Goal: Transaction & Acquisition: Book appointment/travel/reservation

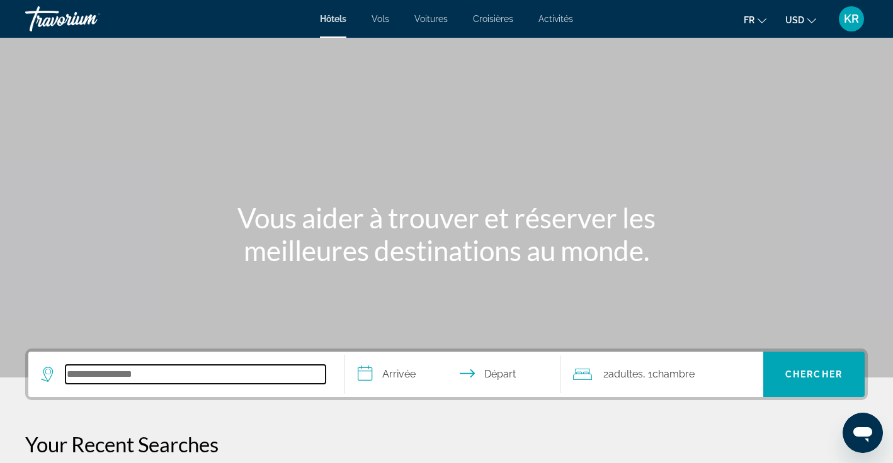
click at [168, 371] on input "Search hotel destination" at bounding box center [195, 374] width 260 height 19
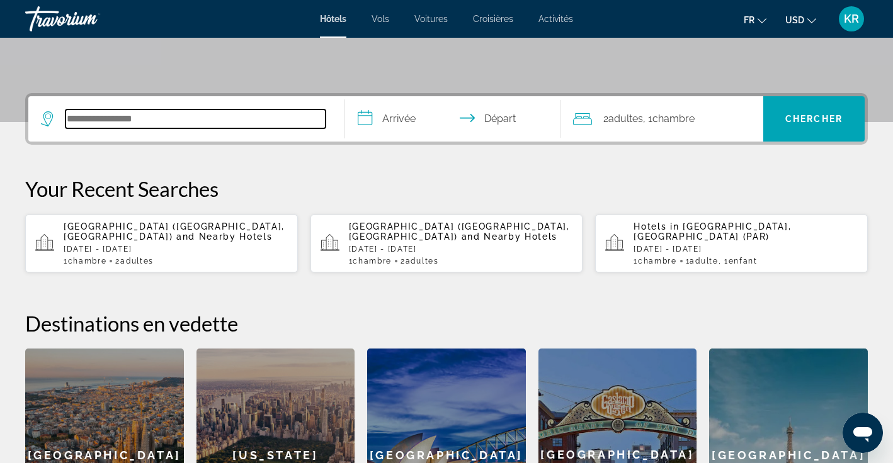
scroll to position [308, 0]
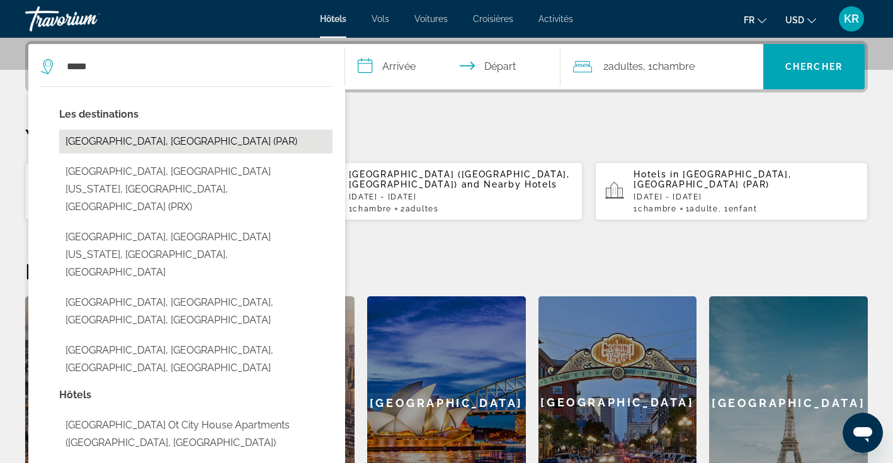
click at [223, 138] on button "[GEOGRAPHIC_DATA], [GEOGRAPHIC_DATA] (PAR)" at bounding box center [195, 142] width 273 height 24
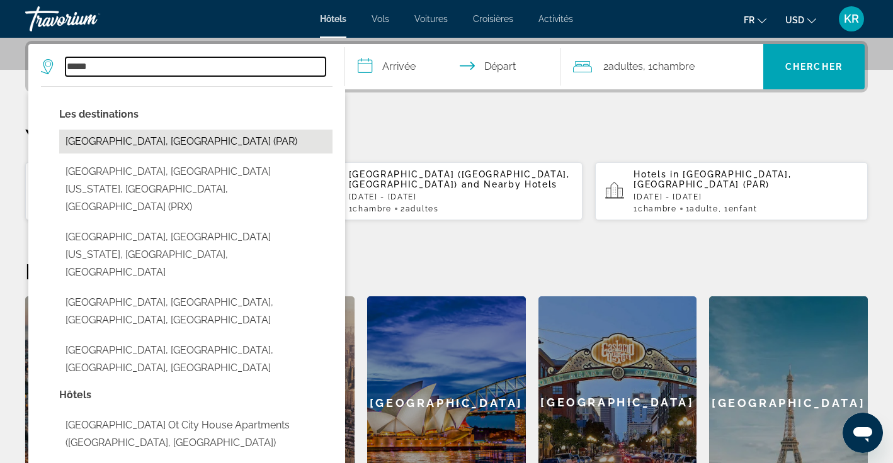
type input "**********"
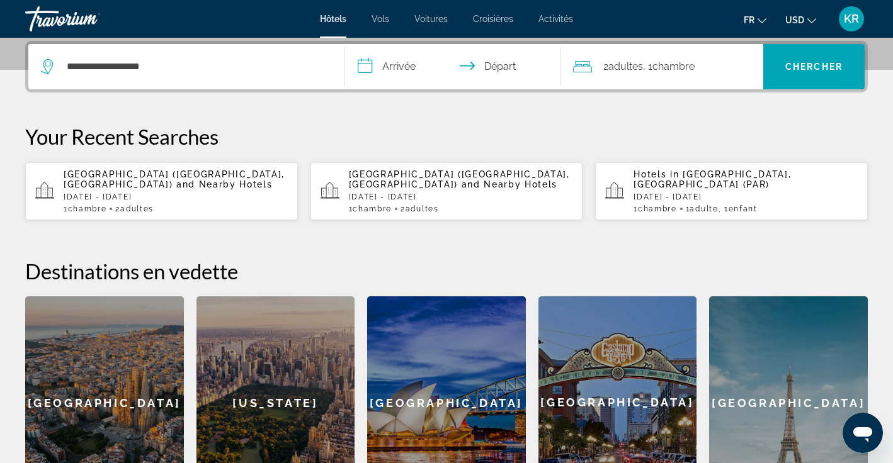
click at [410, 69] on input "**********" at bounding box center [455, 68] width 220 height 49
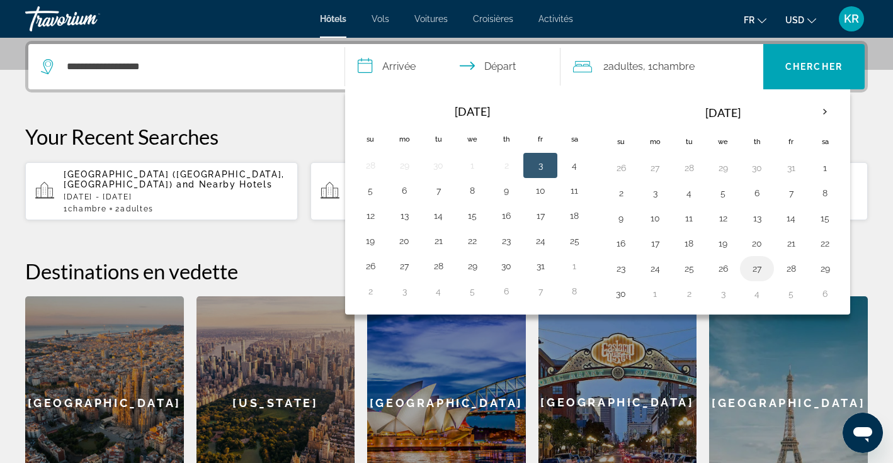
click at [758, 273] on button "27" at bounding box center [757, 269] width 20 height 18
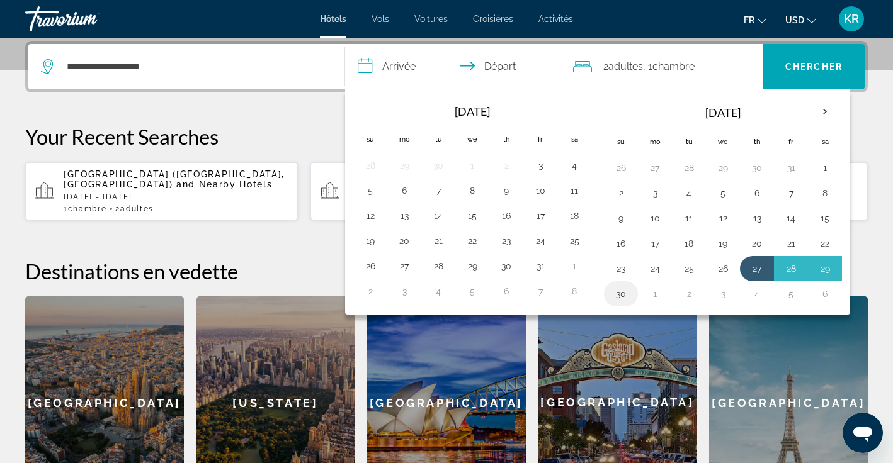
click at [619, 298] on button "30" at bounding box center [621, 294] width 20 height 18
type input "**********"
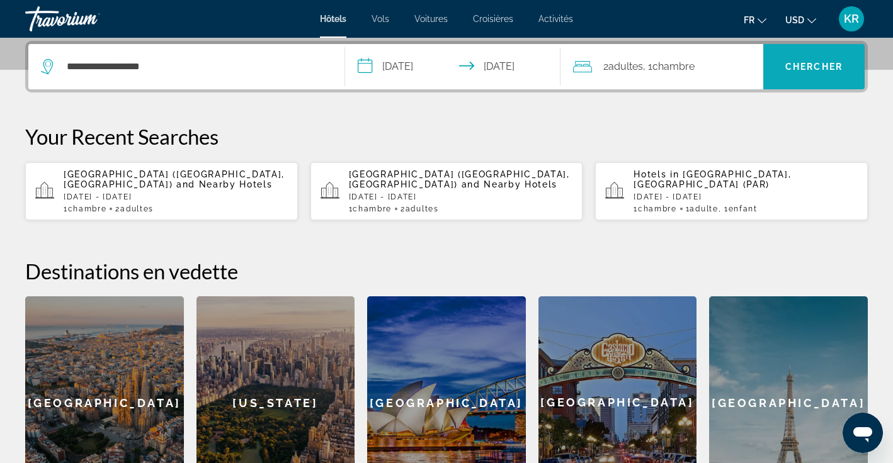
click at [780, 74] on span "Search" at bounding box center [813, 67] width 101 height 30
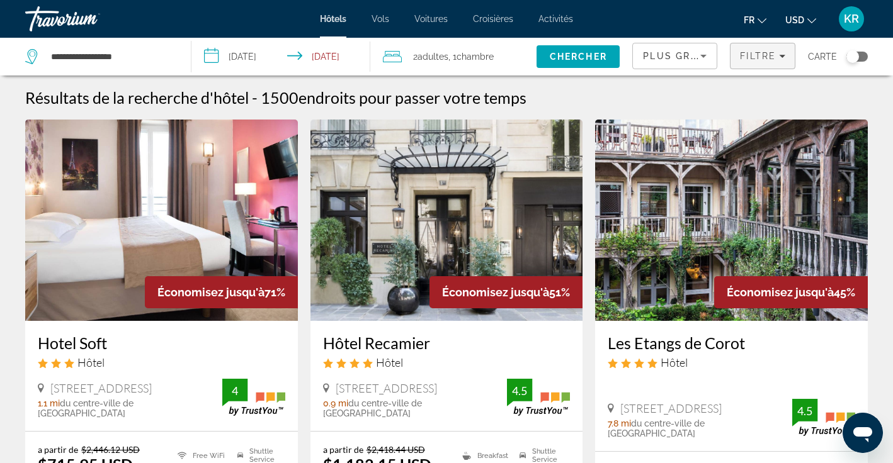
click at [765, 58] on span "Filtre" at bounding box center [758, 56] width 36 height 10
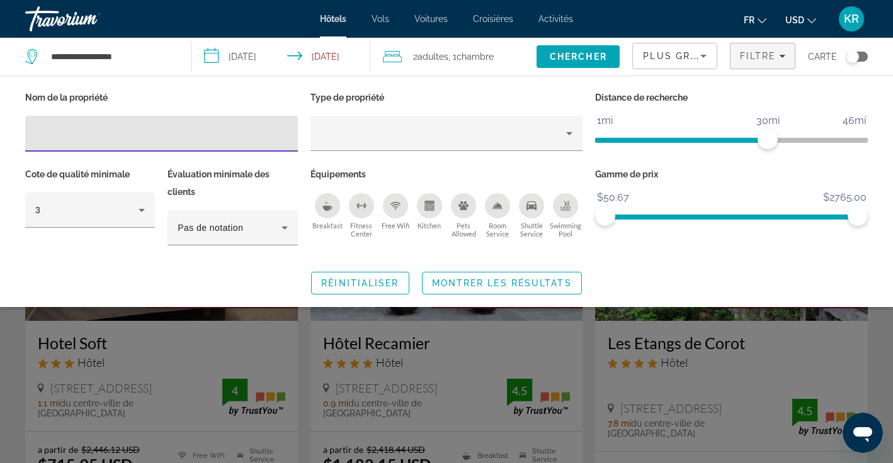
click at [323, 213] on div "Breakfast" at bounding box center [327, 205] width 25 height 25
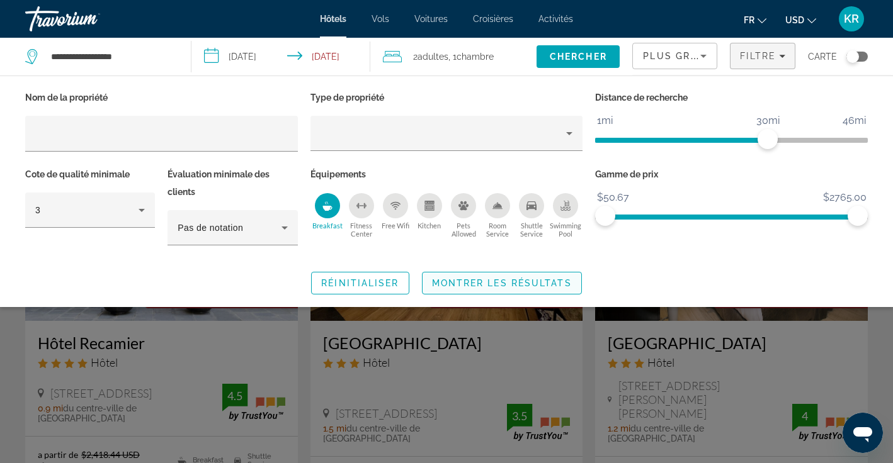
click at [475, 281] on span "Montrer les résultats" at bounding box center [502, 283] width 140 height 10
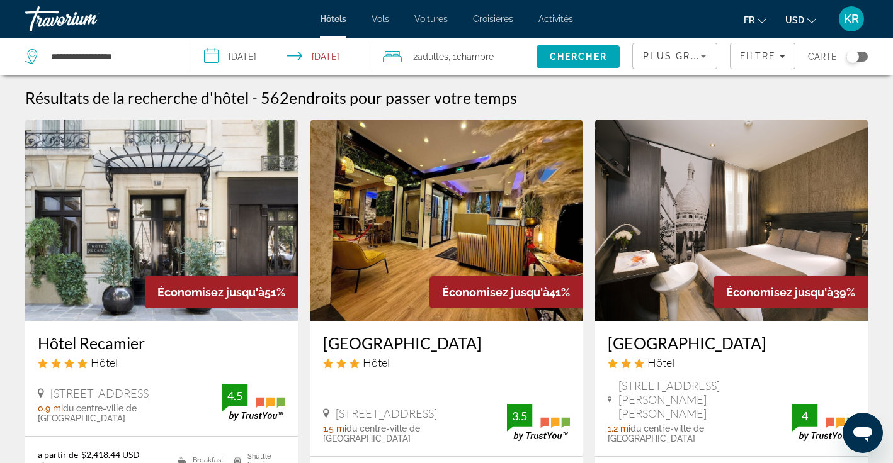
click at [807, 17] on icon "Change currency" at bounding box center [811, 20] width 9 height 9
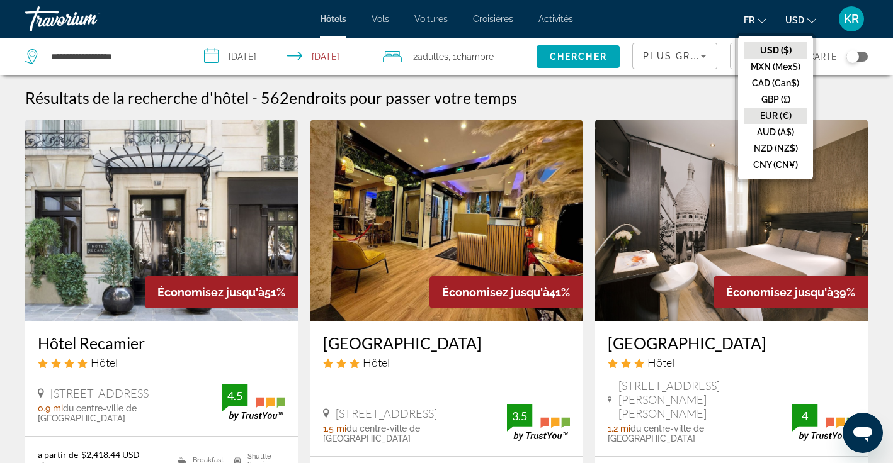
click at [781, 116] on button "EUR (€)" at bounding box center [775, 116] width 62 height 16
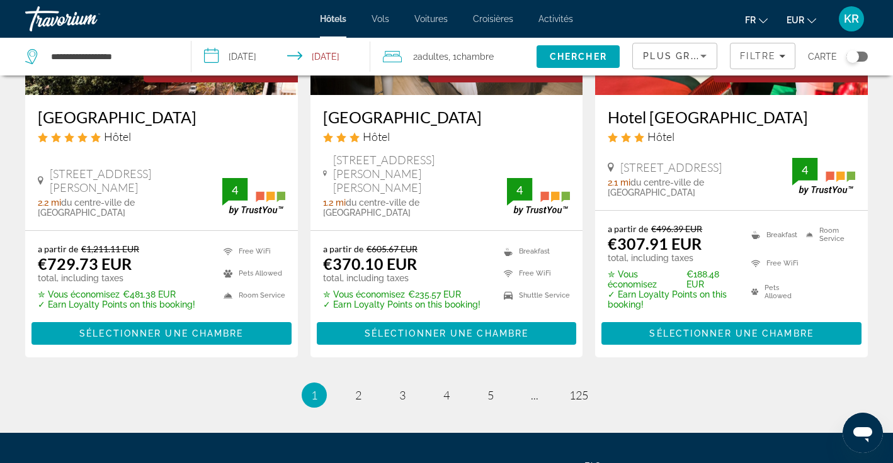
scroll to position [1717, 0]
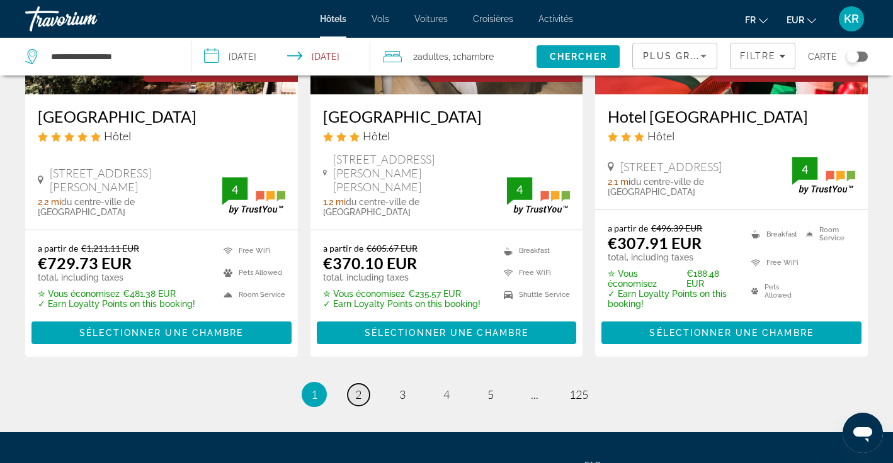
click at [360, 398] on link "page 2" at bounding box center [358, 395] width 22 height 22
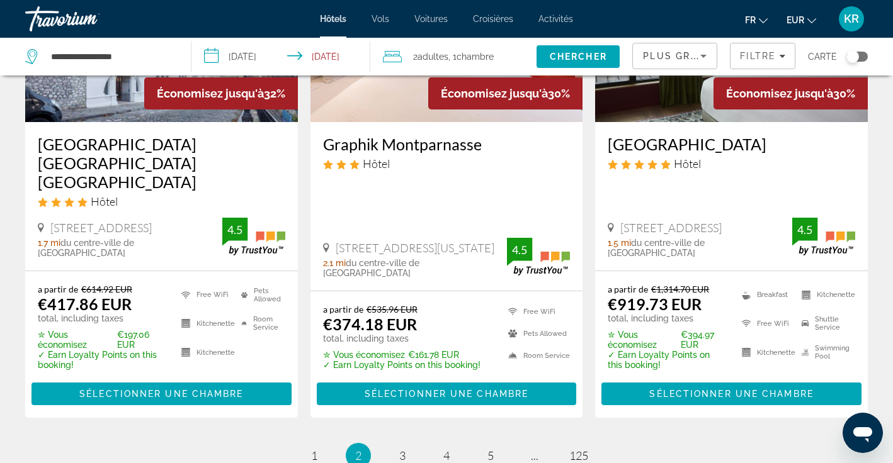
scroll to position [1703, 0]
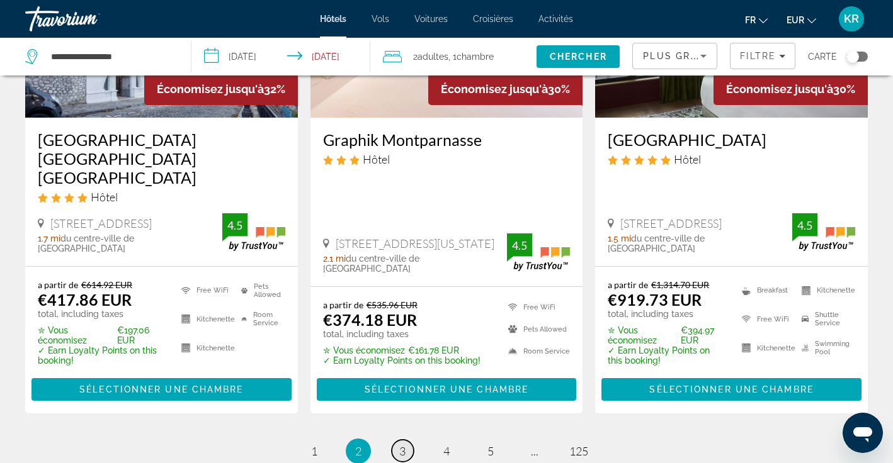
click at [409, 440] on link "page 3" at bounding box center [403, 451] width 22 height 22
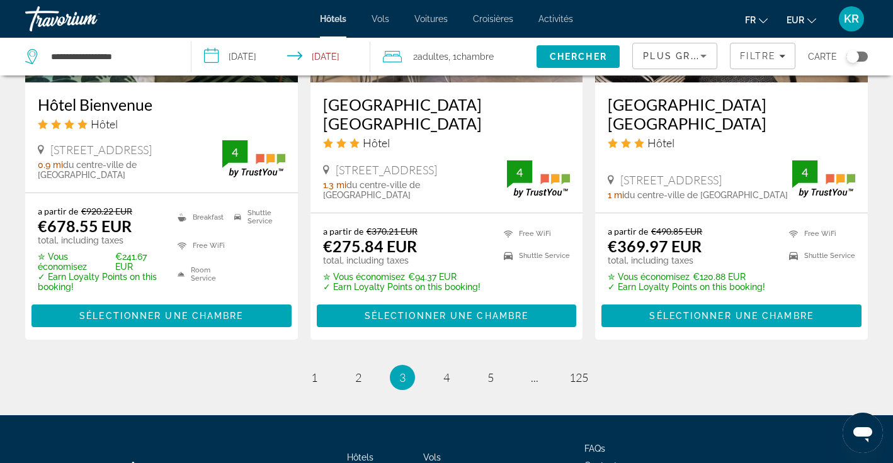
scroll to position [1744, 0]
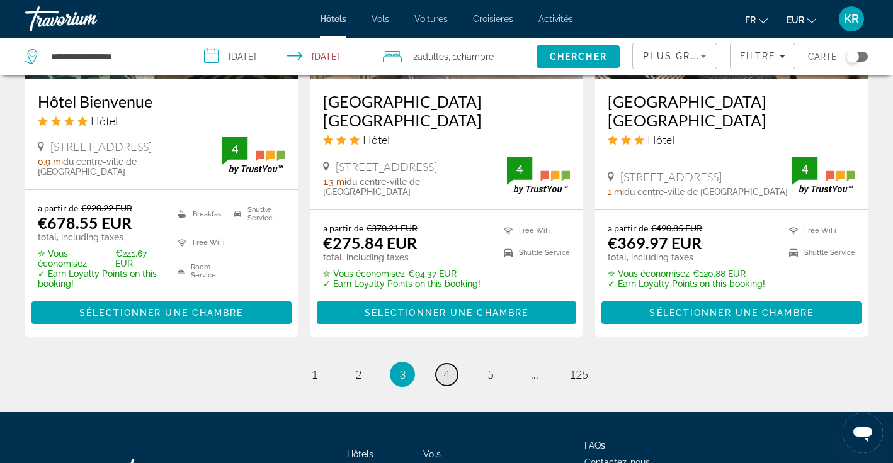
click at [439, 364] on link "page 4" at bounding box center [447, 375] width 22 height 22
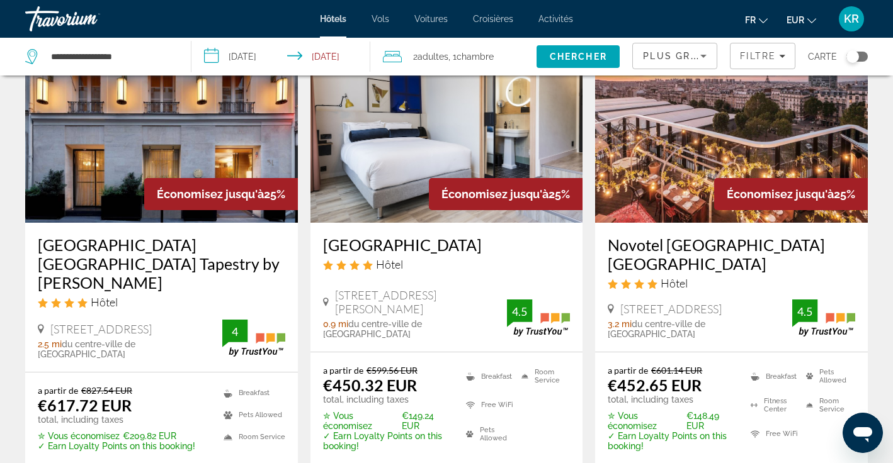
scroll to position [103, 0]
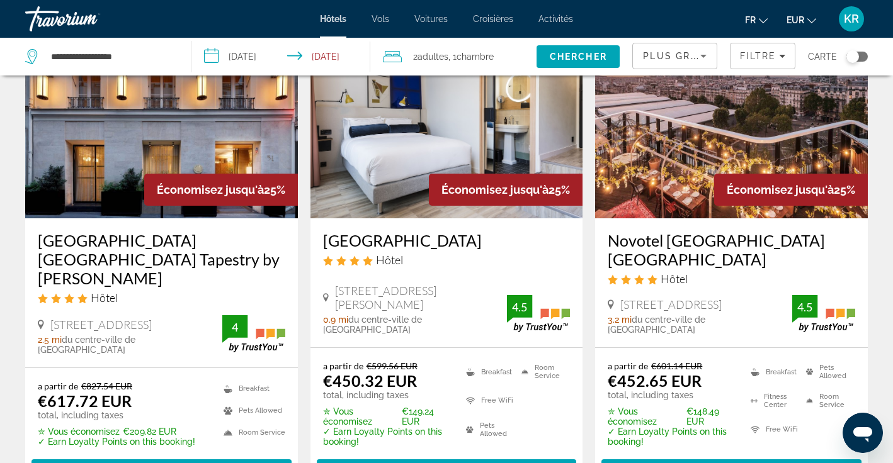
click at [689, 171] on img "Main content" at bounding box center [731, 117] width 273 height 201
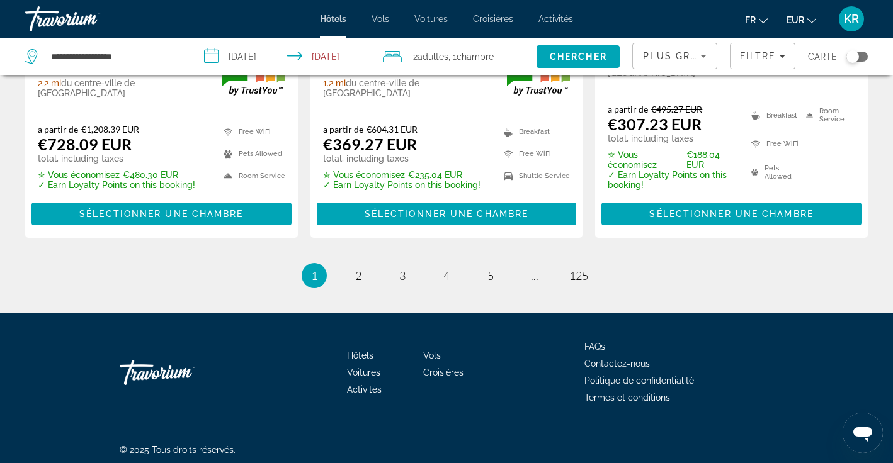
scroll to position [1836, 0]
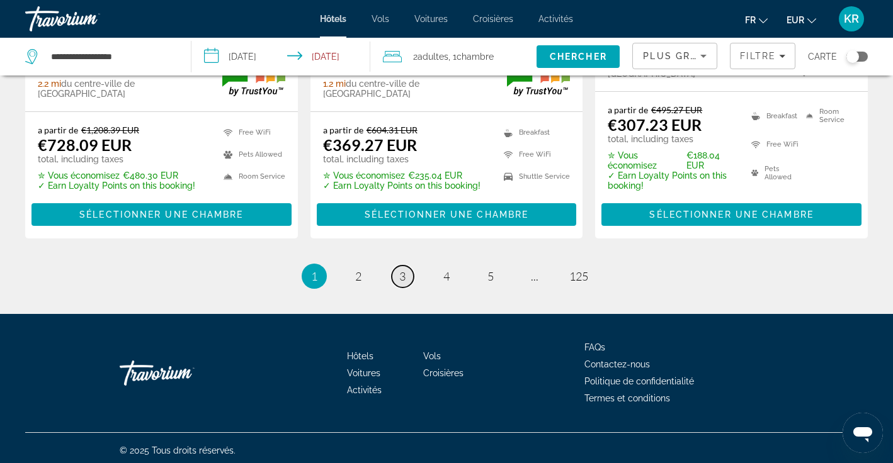
click at [397, 277] on link "page 3" at bounding box center [403, 277] width 22 height 22
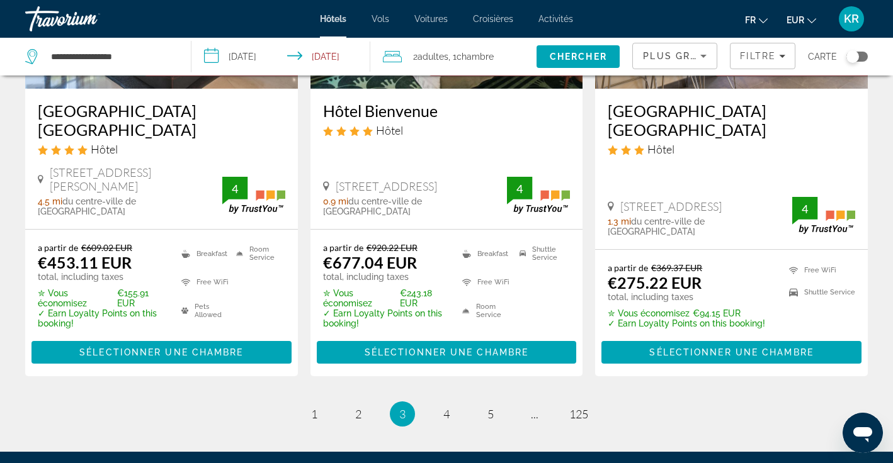
scroll to position [1720, 0]
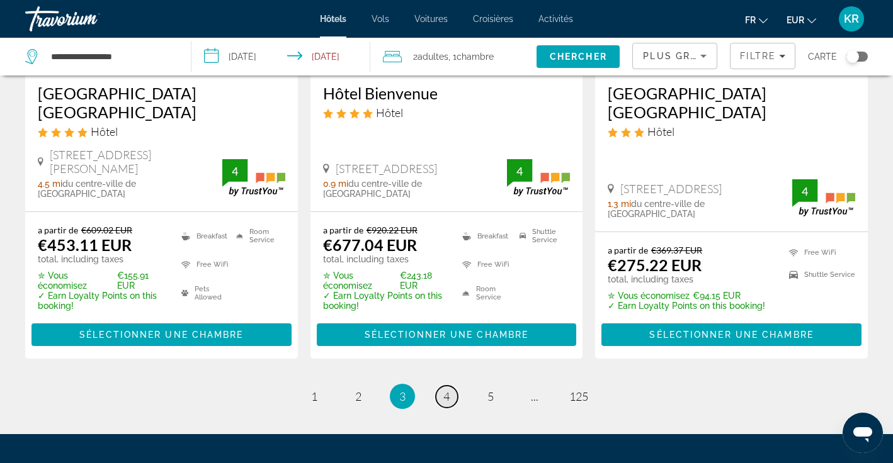
click at [442, 386] on link "page 4" at bounding box center [447, 397] width 22 height 22
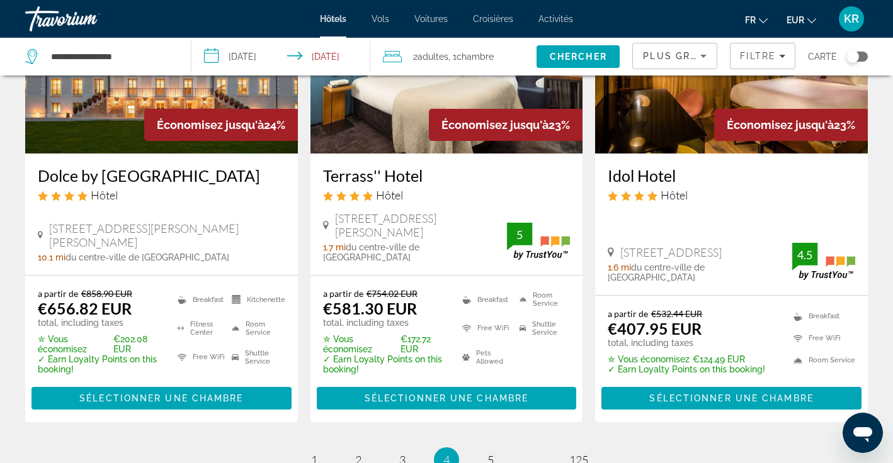
scroll to position [1704, 0]
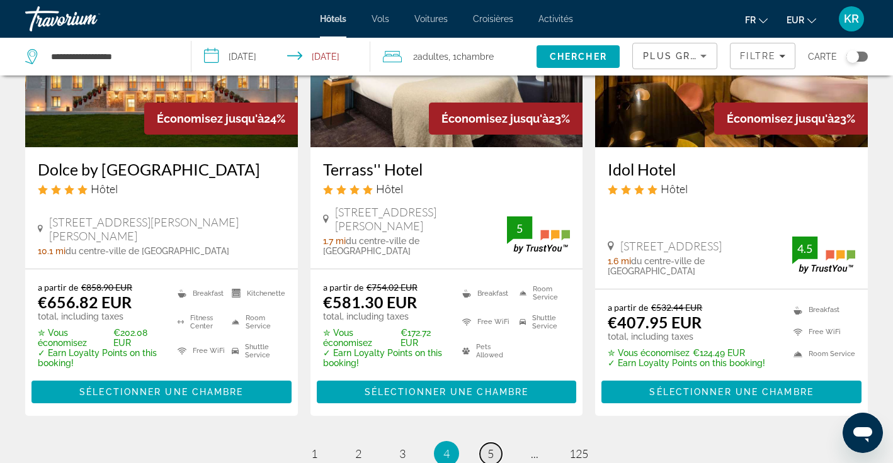
click at [492, 447] on span "5" at bounding box center [490, 454] width 6 height 14
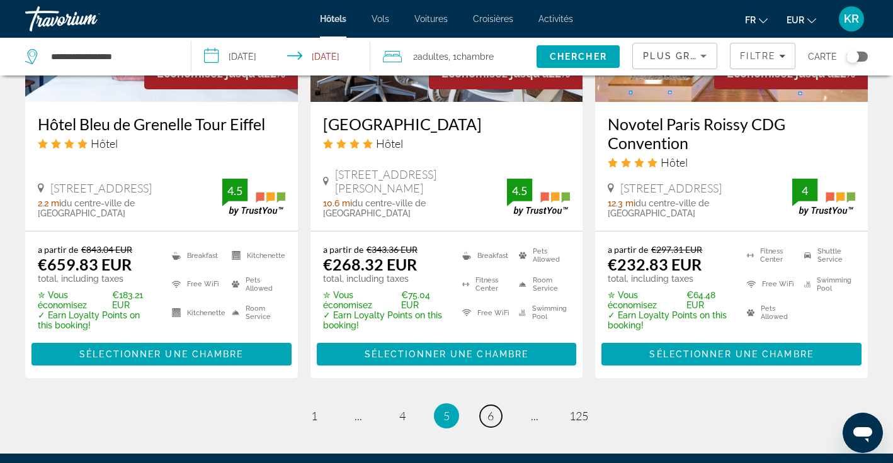
scroll to position [1686, 0]
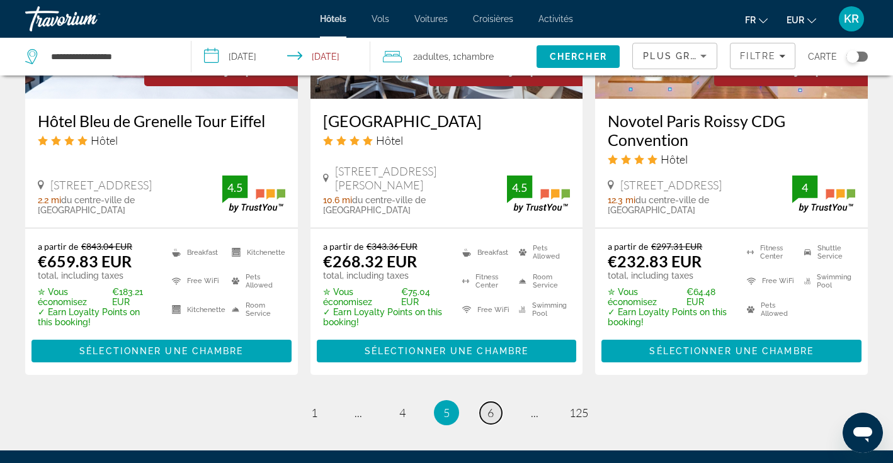
click at [487, 406] on span "6" at bounding box center [490, 413] width 6 height 14
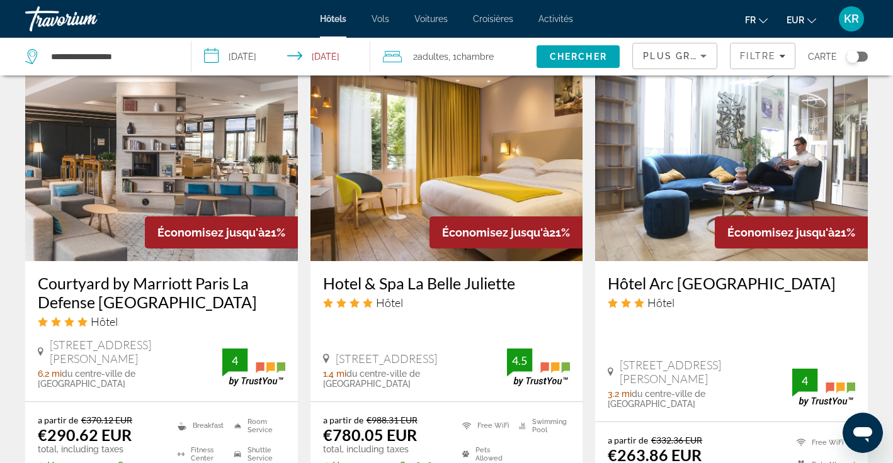
scroll to position [1067, 0]
click at [118, 216] on img "Main content" at bounding box center [161, 159] width 273 height 201
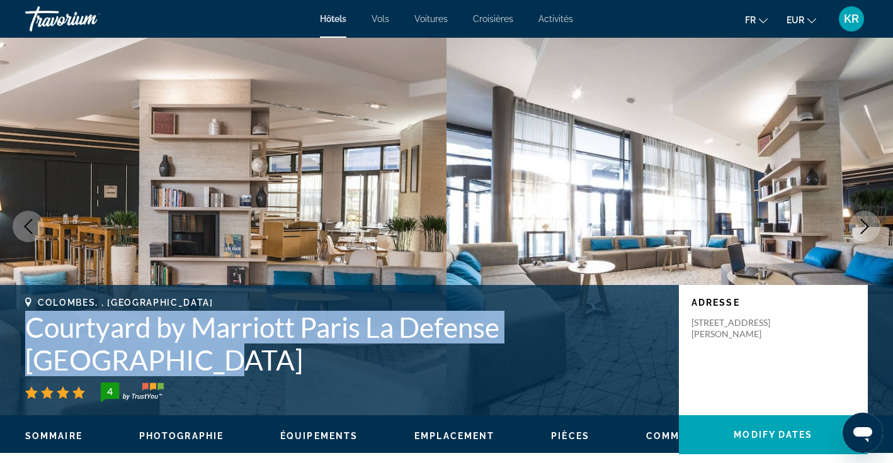
drag, startPoint x: 26, startPoint y: 324, endPoint x: 169, endPoint y: 366, distance: 149.0
click at [169, 366] on h1 "Courtyard by Marriott Paris La Defense West Colombes" at bounding box center [345, 343] width 641 height 65
copy h1 "Courtyard by Marriott Paris La Defense West Colombes"
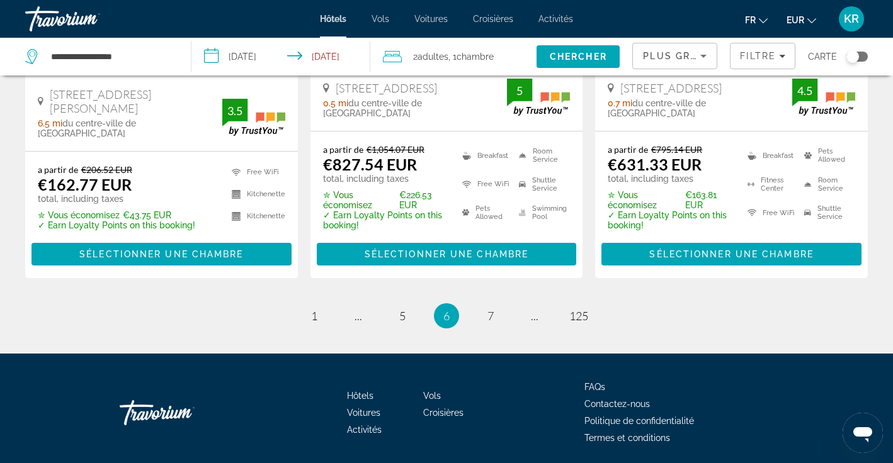
scroll to position [1841, 0]
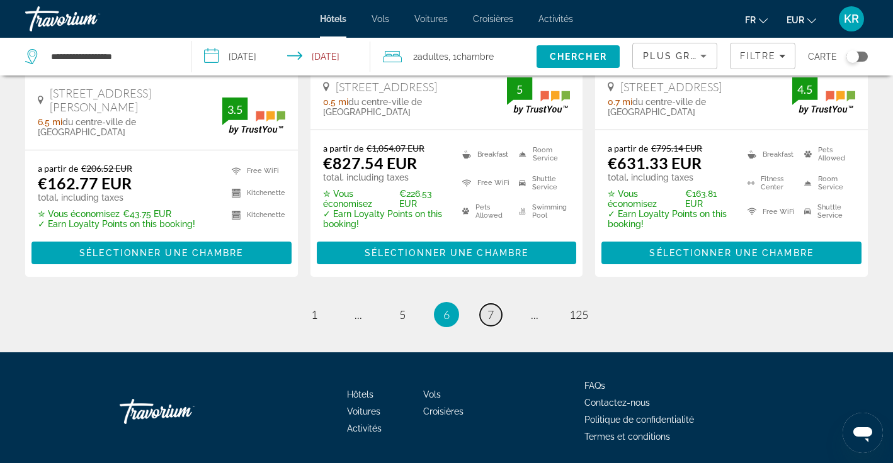
click at [488, 308] on span "7" at bounding box center [490, 315] width 6 height 14
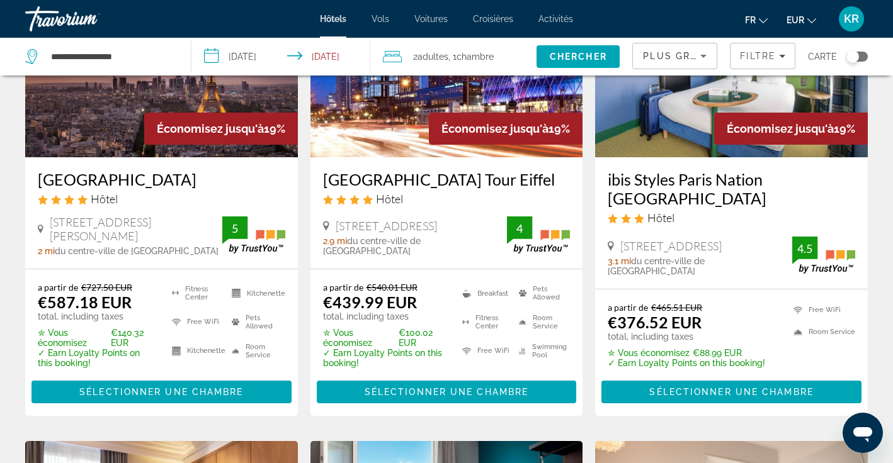
scroll to position [1141, 0]
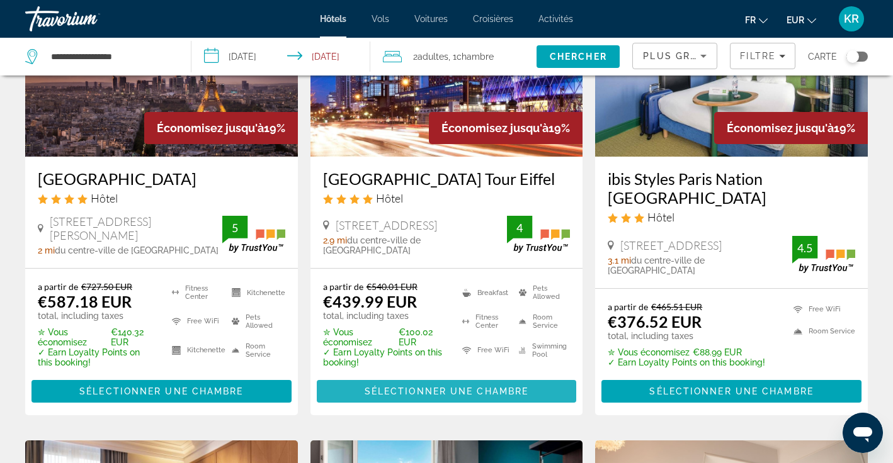
click at [390, 386] on span "Sélectionner une chambre" at bounding box center [446, 391] width 164 height 10
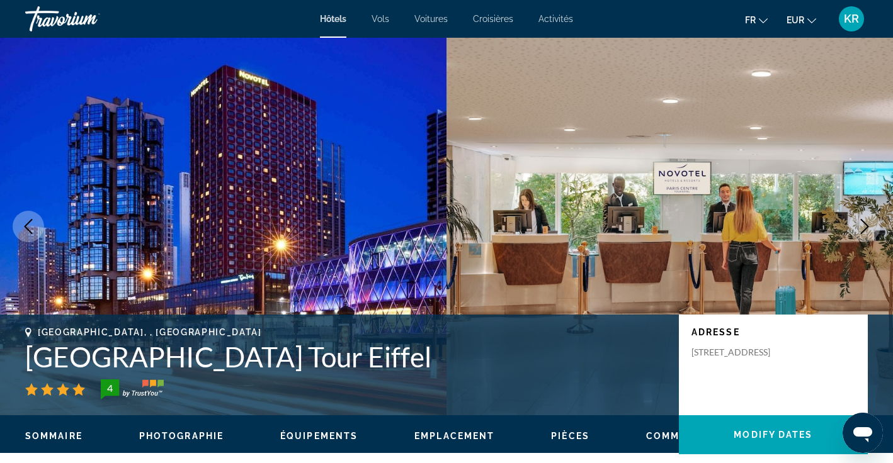
drag, startPoint x: 407, startPoint y: 358, endPoint x: 124, endPoint y: 380, distance: 283.4
click at [124, 380] on div "Paris, , France Novotel Paris Centre Tour Eiffel 4" at bounding box center [345, 363] width 641 height 72
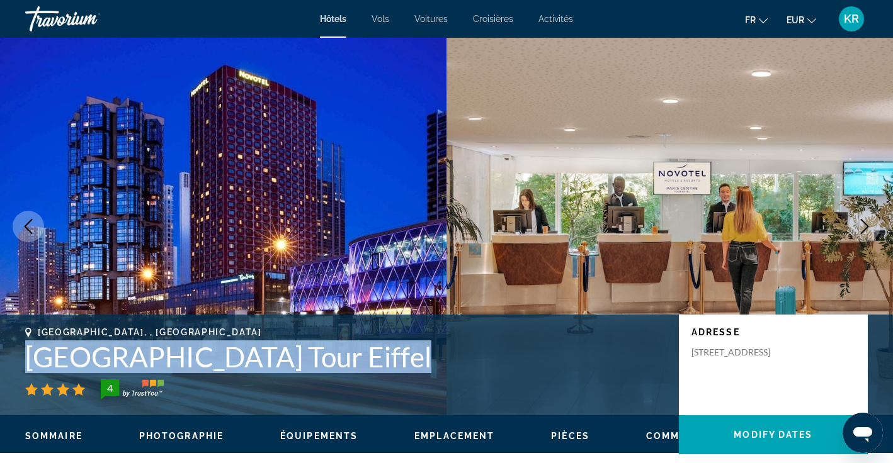
drag, startPoint x: 18, startPoint y: 356, endPoint x: 373, endPoint y: 361, distance: 354.4
click at [373, 361] on div "Paris, , France Novotel Paris Centre Tour Eiffel 4 Adresse 61 Quai De Grenelle,…" at bounding box center [446, 365] width 893 height 76
drag, startPoint x: 419, startPoint y: 360, endPoint x: 28, endPoint y: 361, distance: 390.3
click at [28, 361] on h1 "Novotel Paris Centre Tour Eiffel" at bounding box center [345, 357] width 641 height 33
copy h1 "Novotel Paris Centre Tour Eiffel"
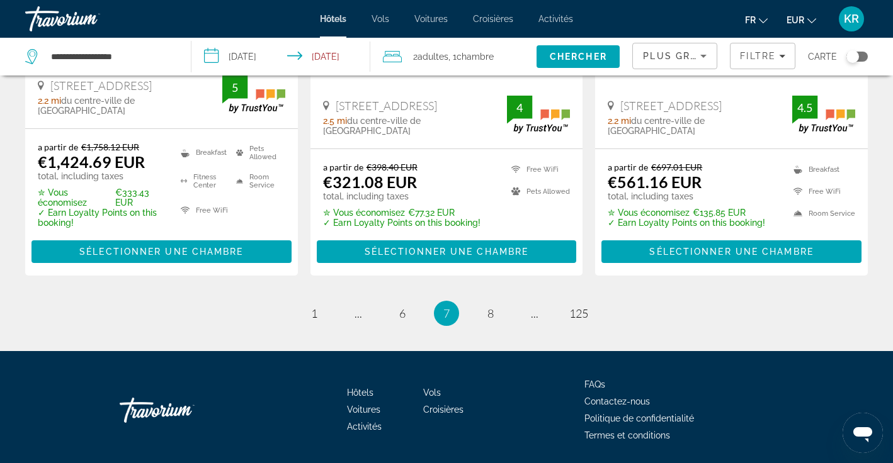
scroll to position [1784, 0]
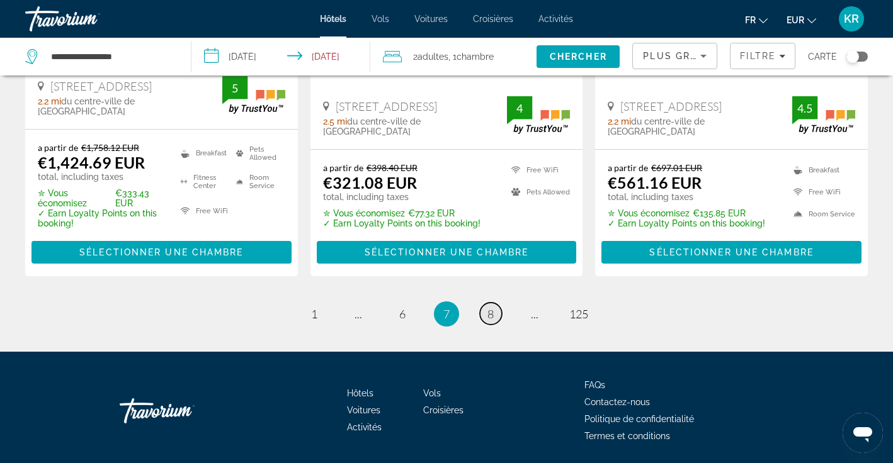
click at [486, 303] on link "page 8" at bounding box center [491, 314] width 22 height 22
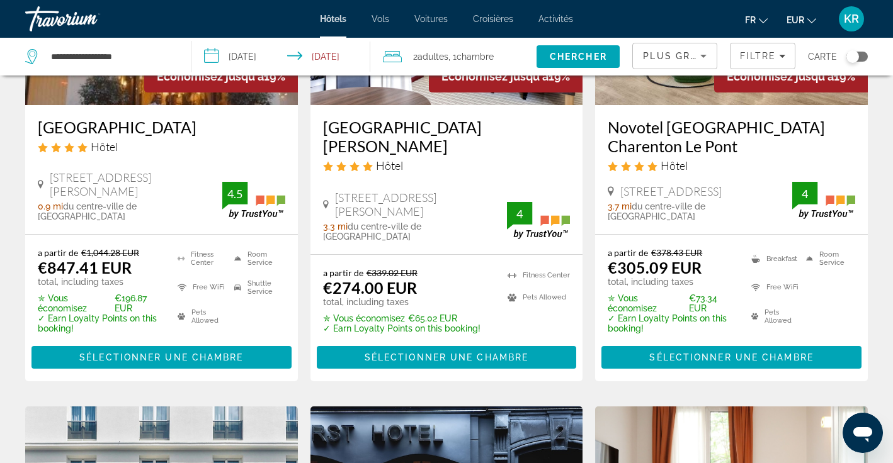
scroll to position [222, 0]
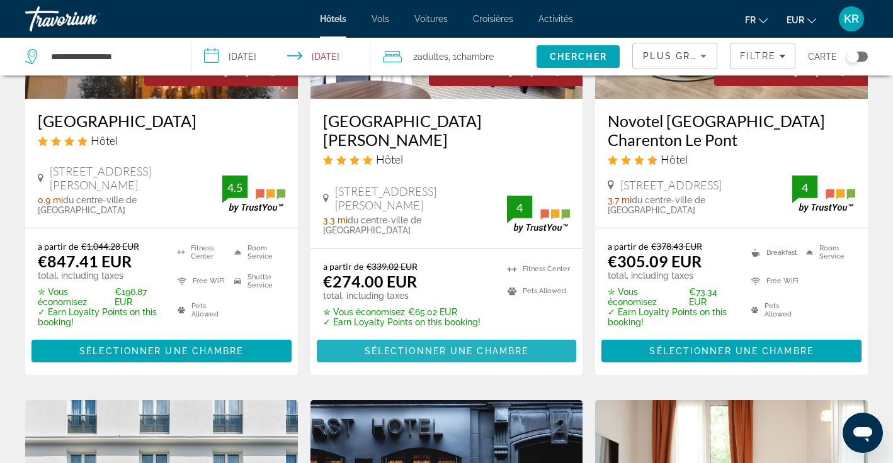
click at [475, 346] on span "Sélectionner une chambre" at bounding box center [446, 351] width 164 height 10
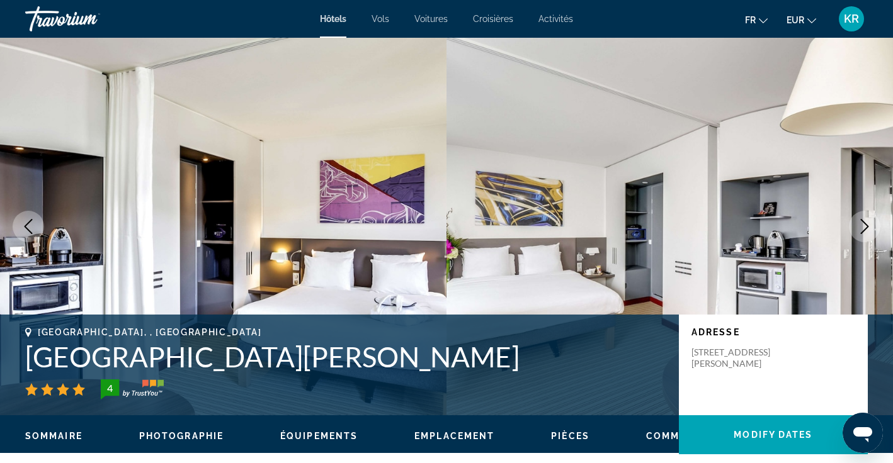
drag, startPoint x: 31, startPoint y: 359, endPoint x: 534, endPoint y: 364, distance: 502.3
click at [534, 364] on h1 "Novotel Suites Paris Montreuil Vincennes" at bounding box center [345, 357] width 641 height 33
copy h1 "Novotel Suites Paris Montreuil Vincennes"
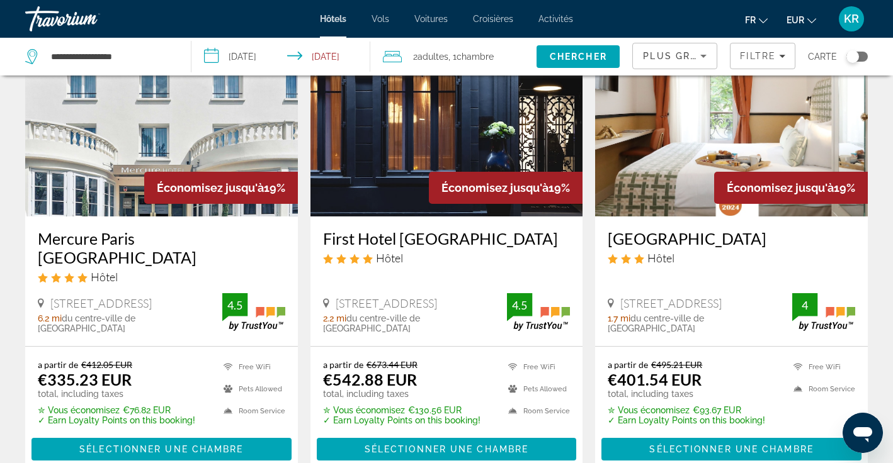
scroll to position [605, 0]
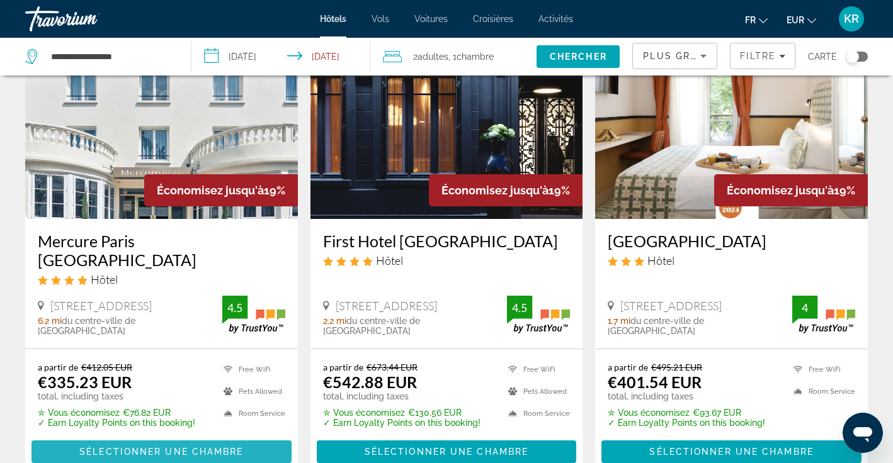
click at [173, 447] on span "Sélectionner une chambre" at bounding box center [161, 452] width 164 height 10
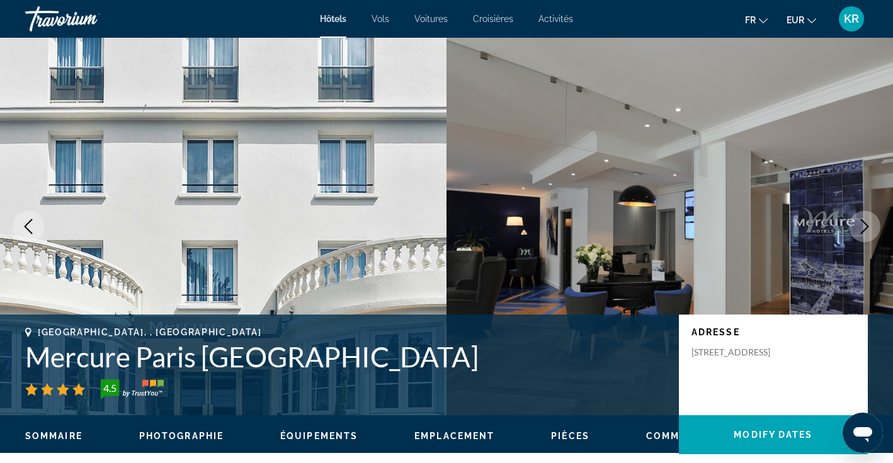
drag, startPoint x: 500, startPoint y: 367, endPoint x: 29, endPoint y: 363, distance: 471.5
click at [29, 363] on h1 "Mercure Paris Saint Cloud Hippodrome" at bounding box center [345, 357] width 641 height 33
copy h1 "Mercure Paris Saint Cloud Hippodrome"
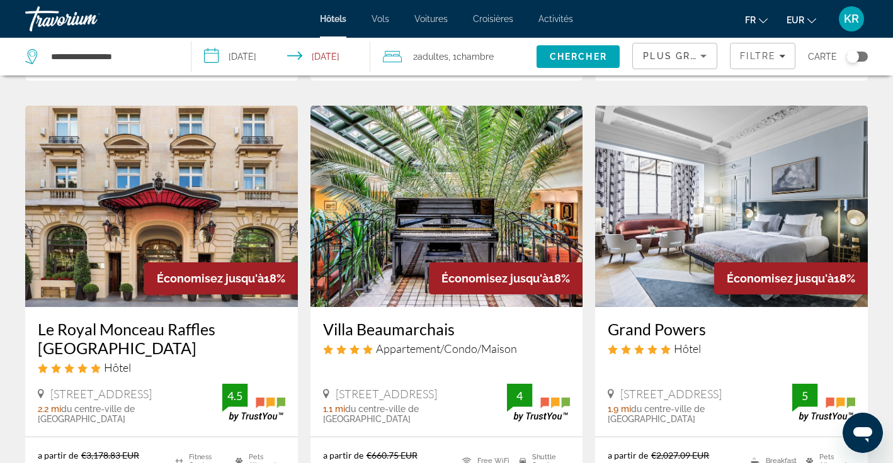
scroll to position [1497, 0]
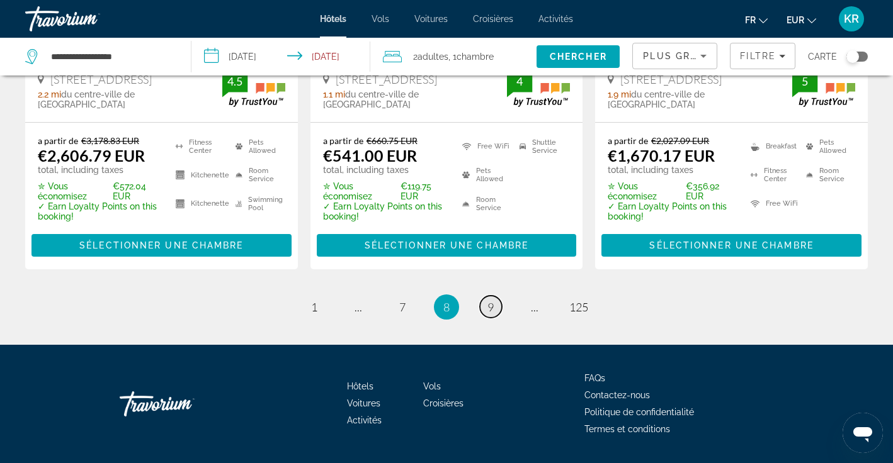
click at [488, 300] on span "9" at bounding box center [490, 307] width 6 height 14
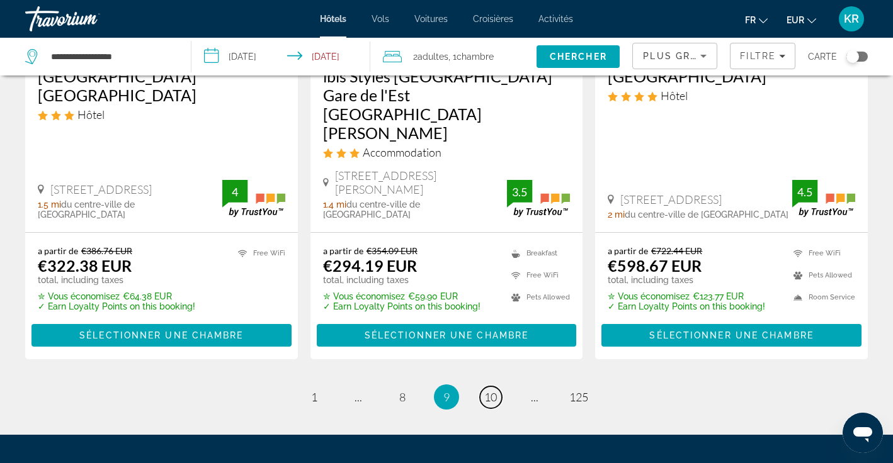
scroll to position [1817, 0]
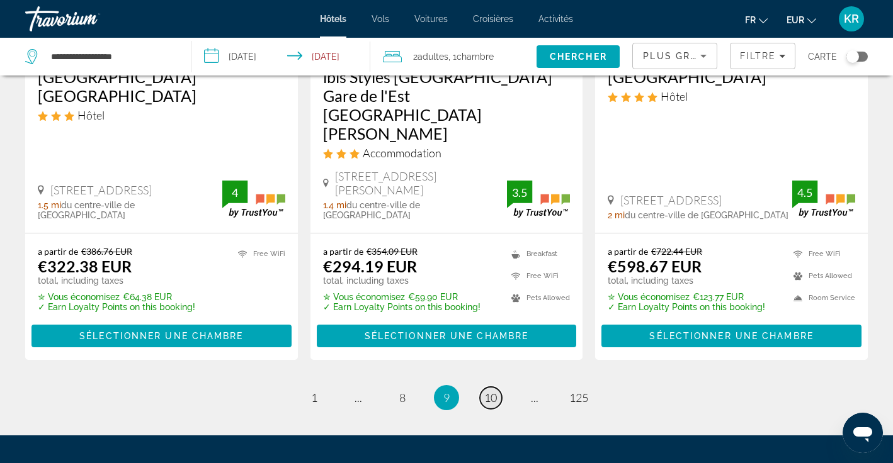
click at [494, 391] on span "10" at bounding box center [490, 398] width 13 height 14
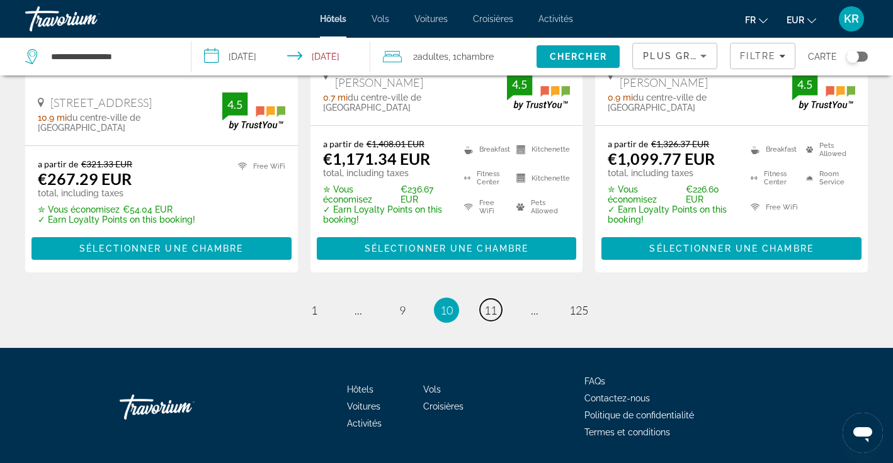
scroll to position [1797, 0]
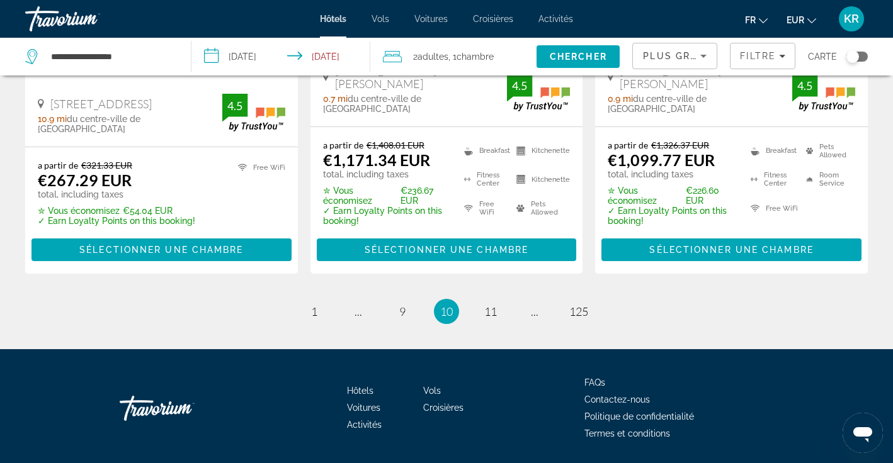
click at [499, 299] on li "page 11" at bounding box center [490, 311] width 25 height 25
click at [495, 305] on span "11" at bounding box center [490, 312] width 13 height 14
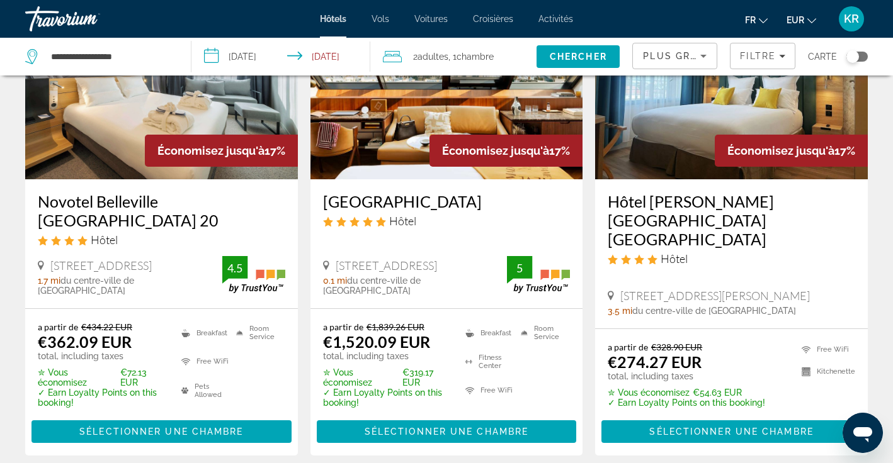
scroll to position [662, 0]
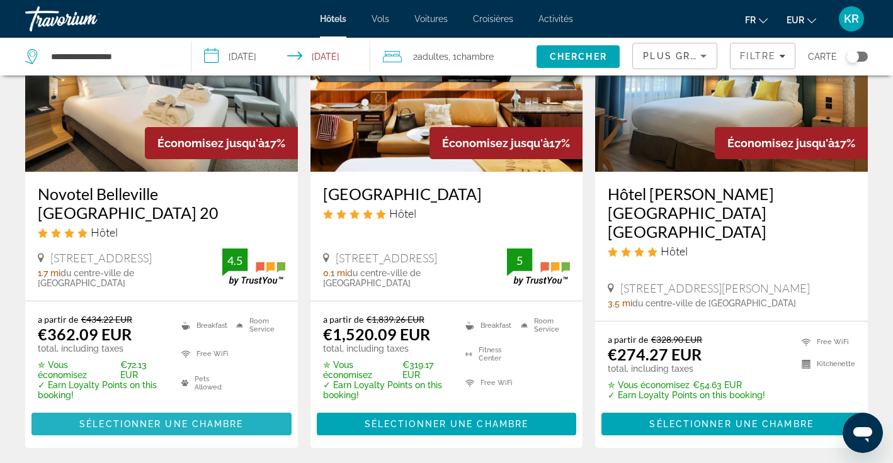
click at [259, 409] on span "Main content" at bounding box center [161, 424] width 260 height 30
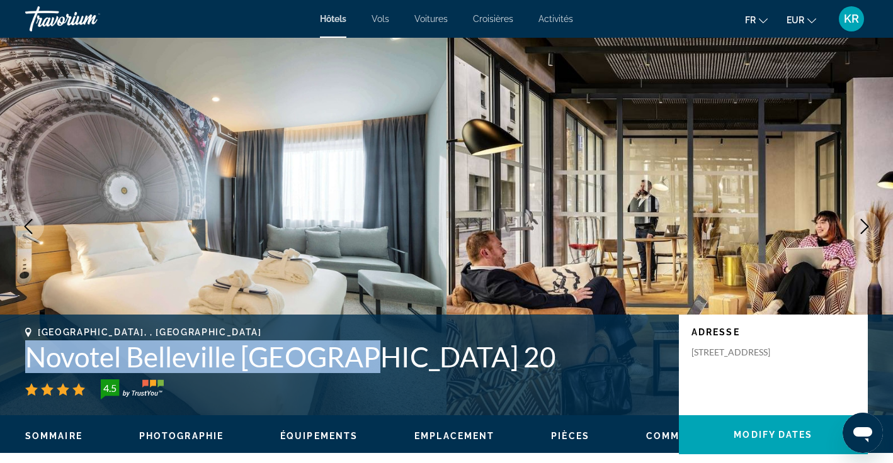
drag, startPoint x: 31, startPoint y: 358, endPoint x: 335, endPoint y: 354, distance: 304.1
click at [335, 354] on h1 "Novotel Belleville Paris 20" at bounding box center [345, 357] width 641 height 33
copy h1 "Novotel Belleville Paris 20"
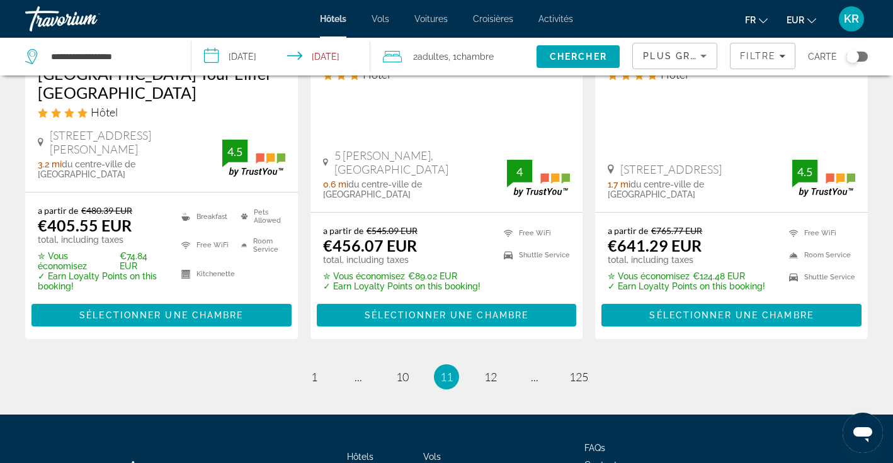
scroll to position [1818, 0]
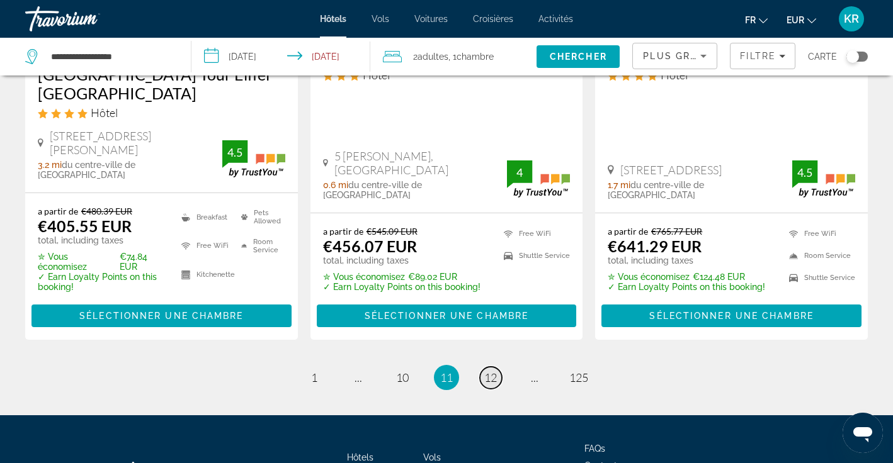
click at [488, 371] on span "12" at bounding box center [490, 378] width 13 height 14
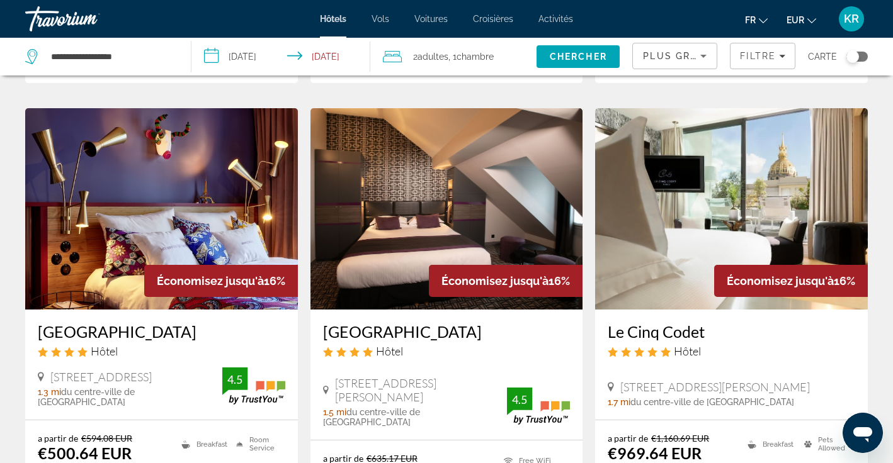
scroll to position [1536, 0]
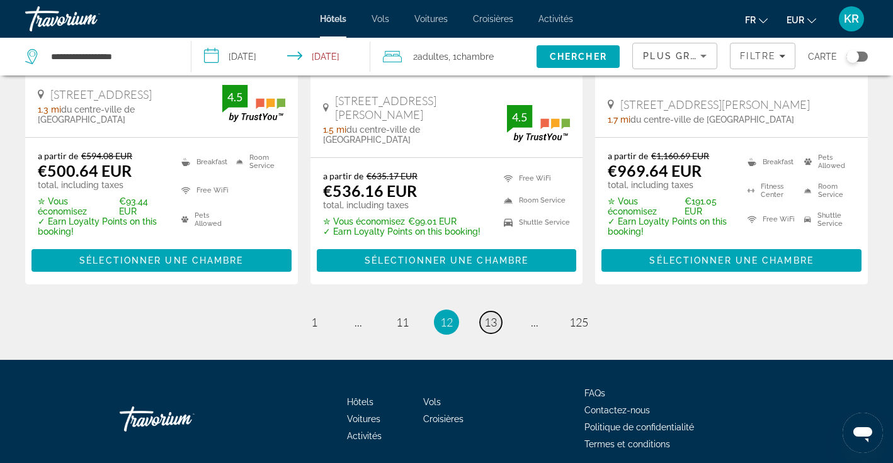
click at [491, 315] on span "13" at bounding box center [490, 322] width 13 height 14
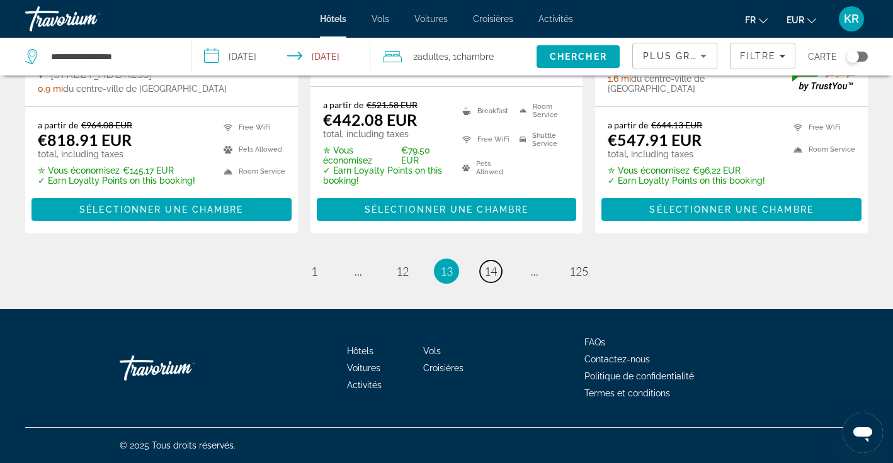
scroll to position [1836, 0]
click at [489, 273] on span "14" at bounding box center [490, 271] width 13 height 14
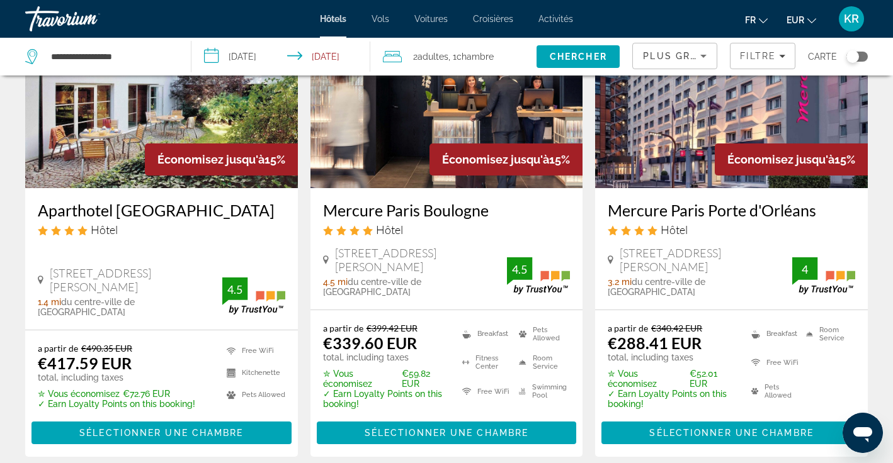
scroll to position [135, 0]
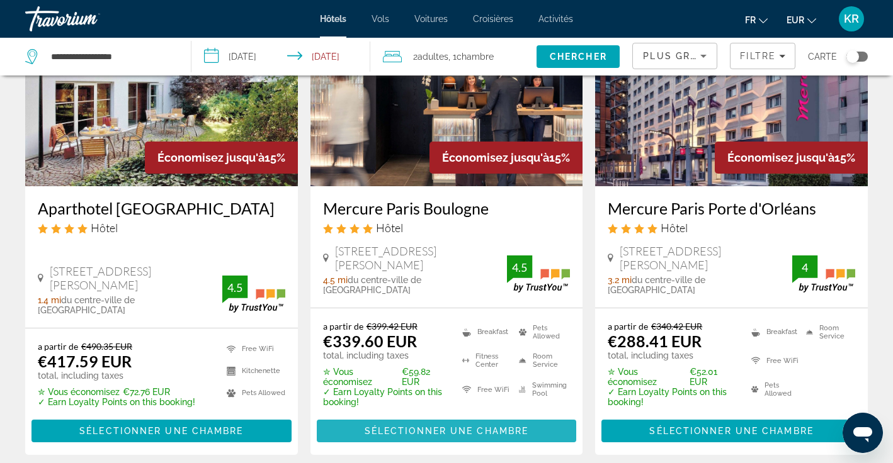
click at [429, 426] on span "Sélectionner une chambre" at bounding box center [446, 431] width 164 height 10
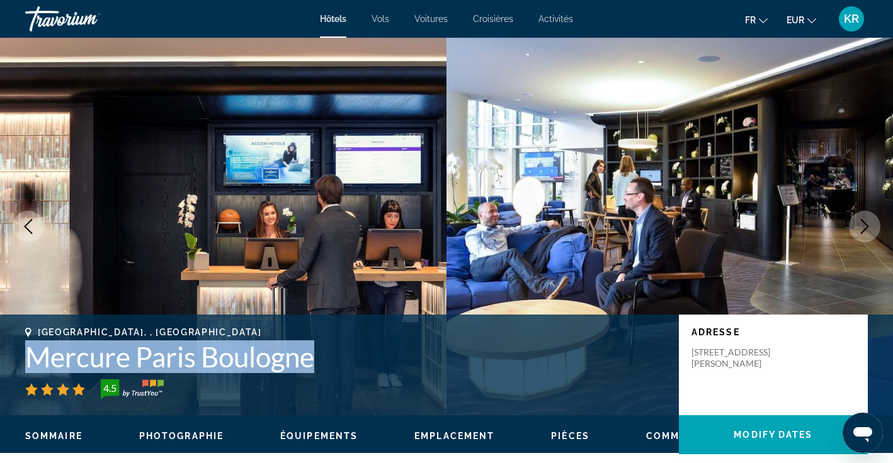
drag, startPoint x: 319, startPoint y: 361, endPoint x: 21, endPoint y: 363, distance: 297.1
click at [21, 363] on div "Boulogne-Billancourt, , France Mercure Paris Boulogne 4.5 Adresse 37 Place Rene…" at bounding box center [446, 365] width 893 height 76
copy h1 "Mercure Paris Boulogne"
